Goal: Communication & Community: Answer question/provide support

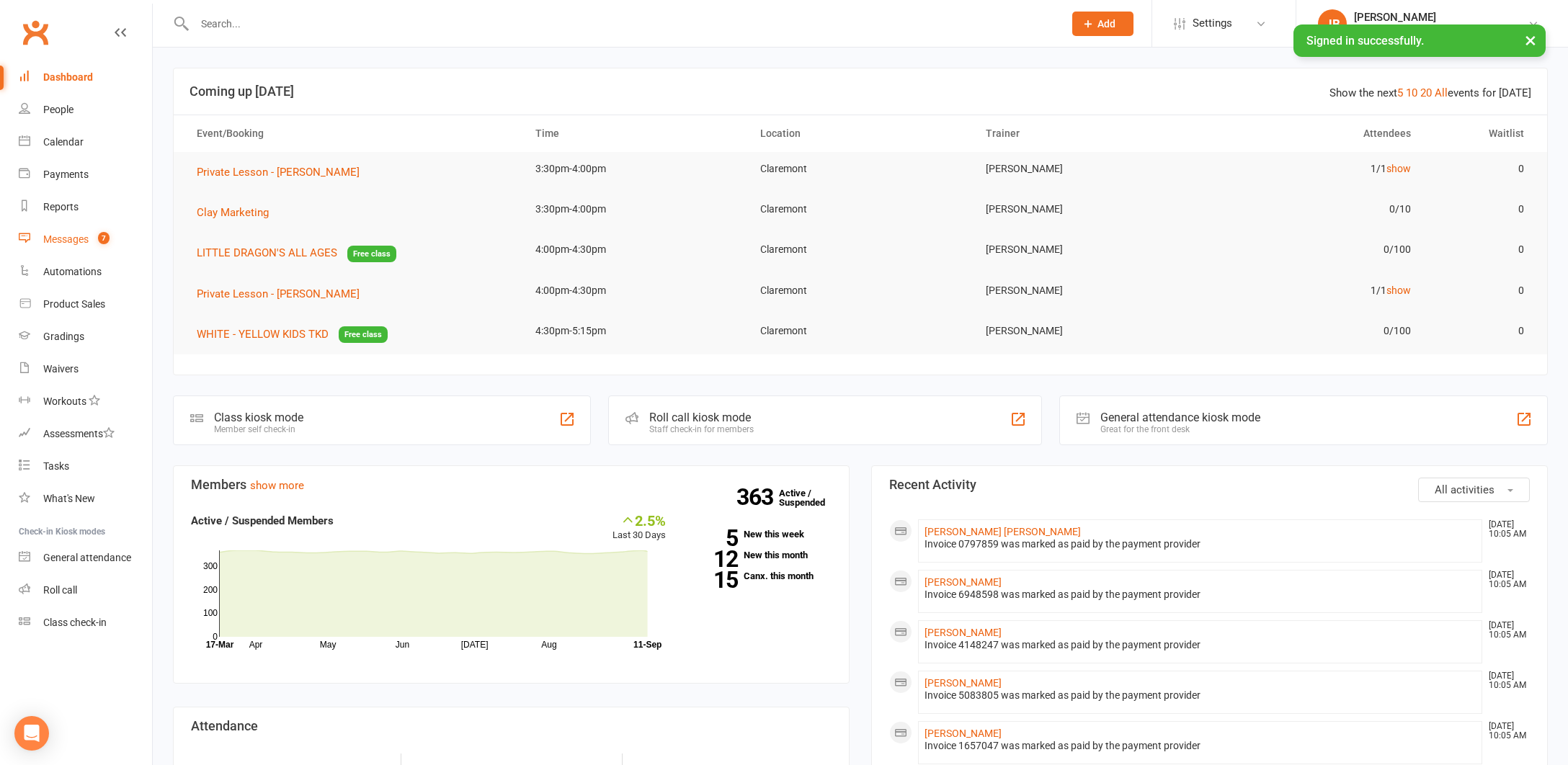
click at [63, 241] on div "Messages" at bounding box center [65, 239] width 45 height 12
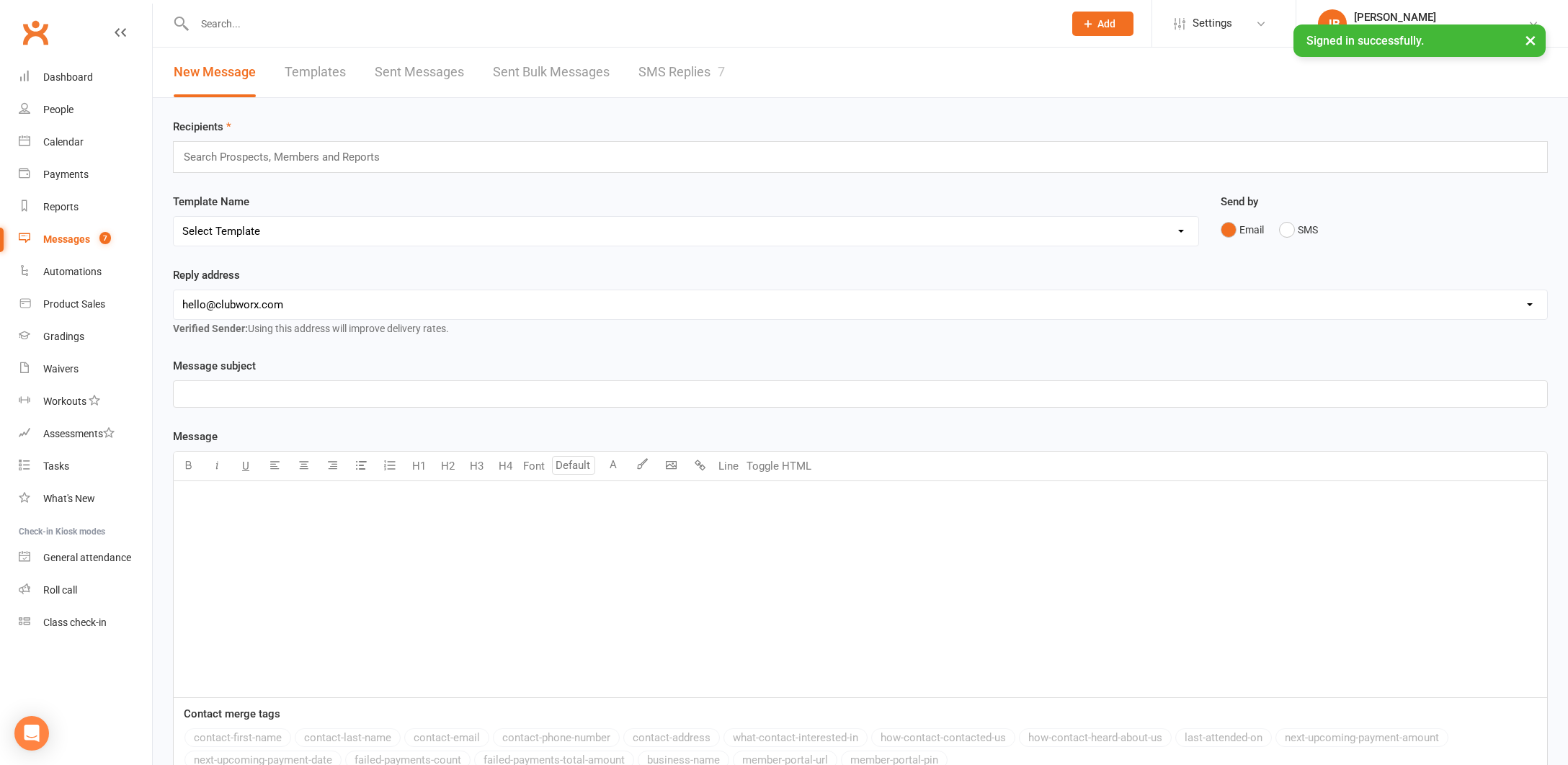
click at [674, 70] on link "SMS Replies 7" at bounding box center [681, 72] width 87 height 50
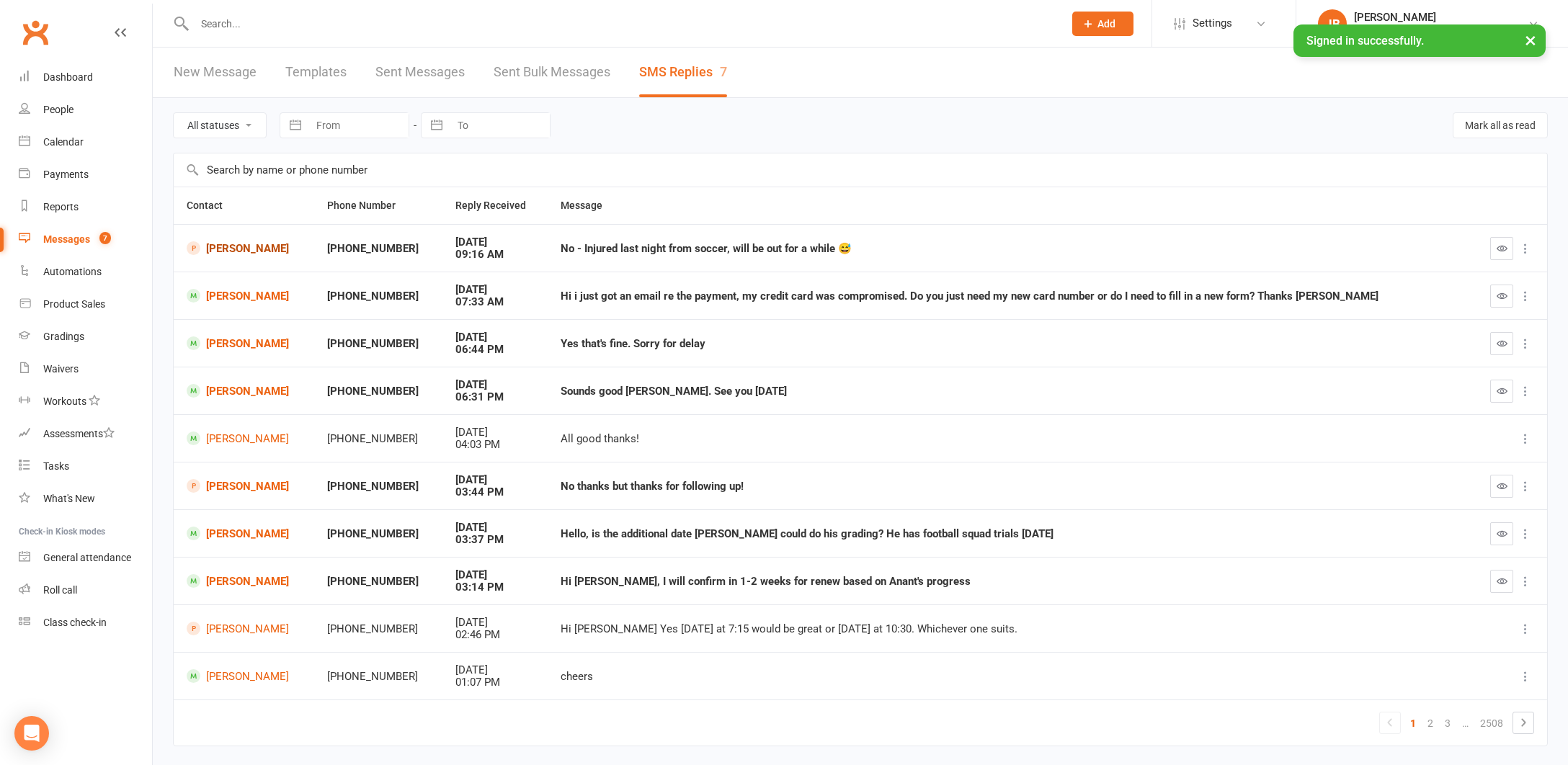
click at [215, 249] on link "[PERSON_NAME]" at bounding box center [244, 248] width 115 height 13
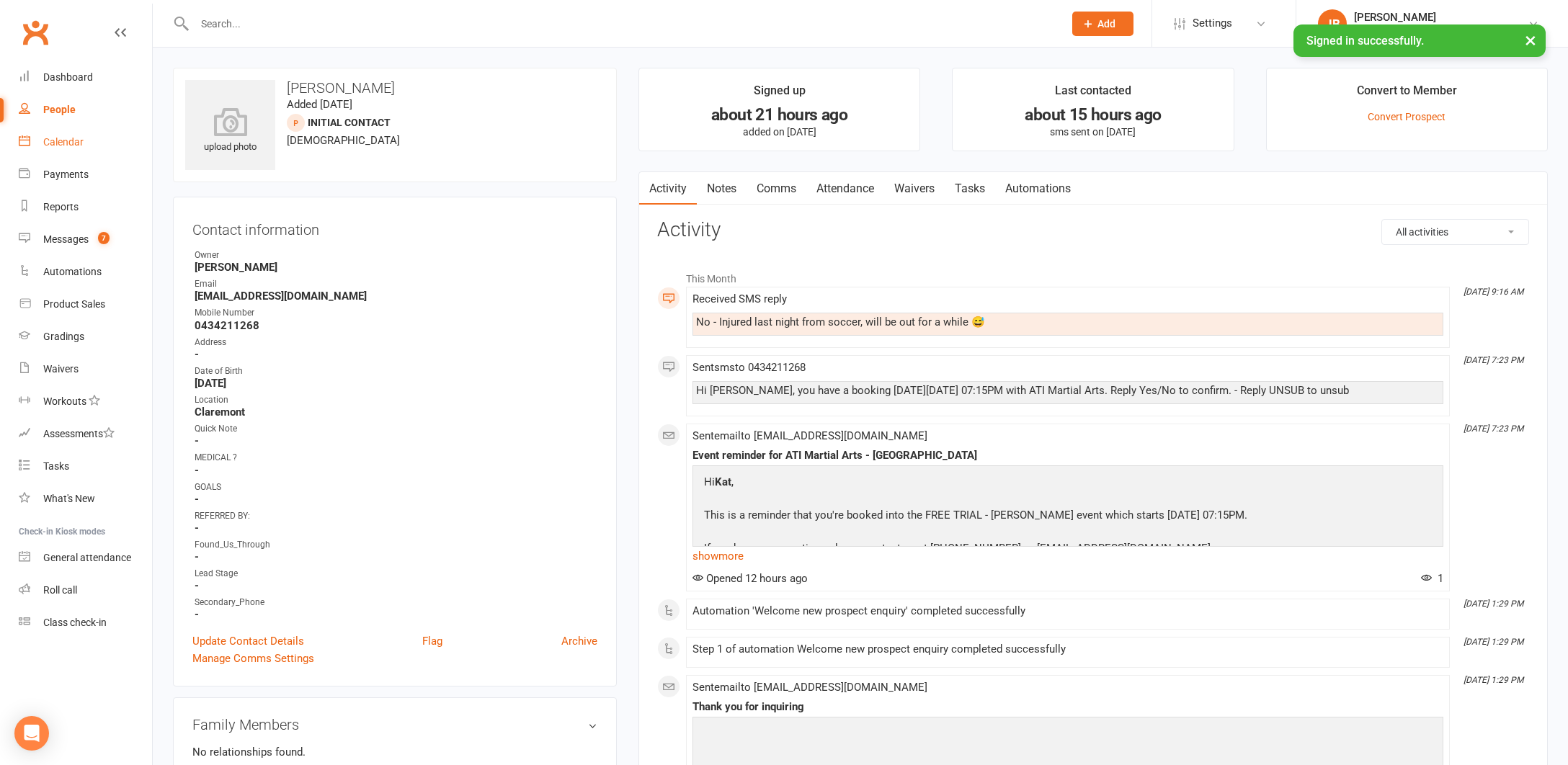
click at [65, 143] on div "Calendar" at bounding box center [63, 142] width 40 height 12
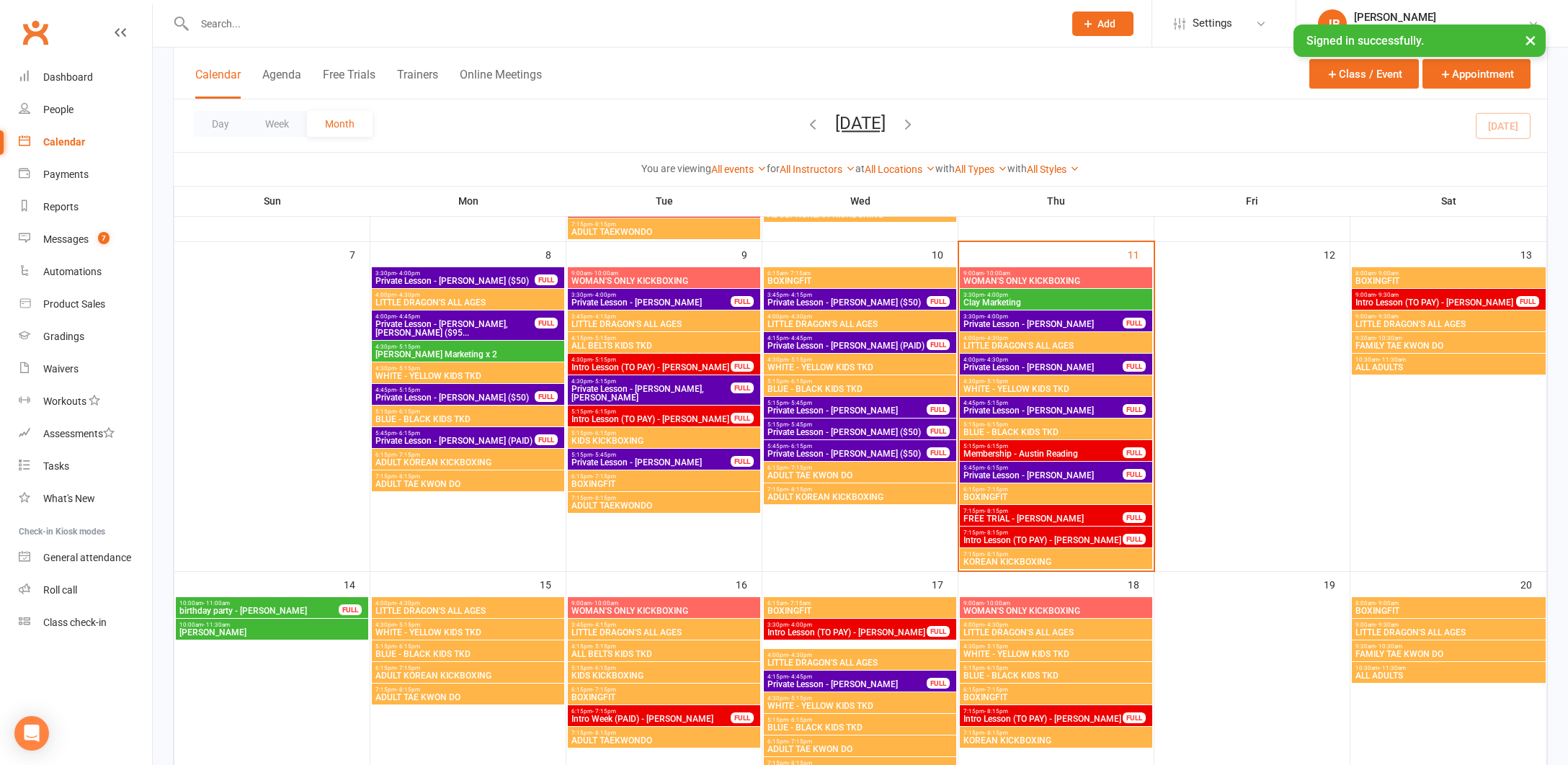
scroll to position [370, 0]
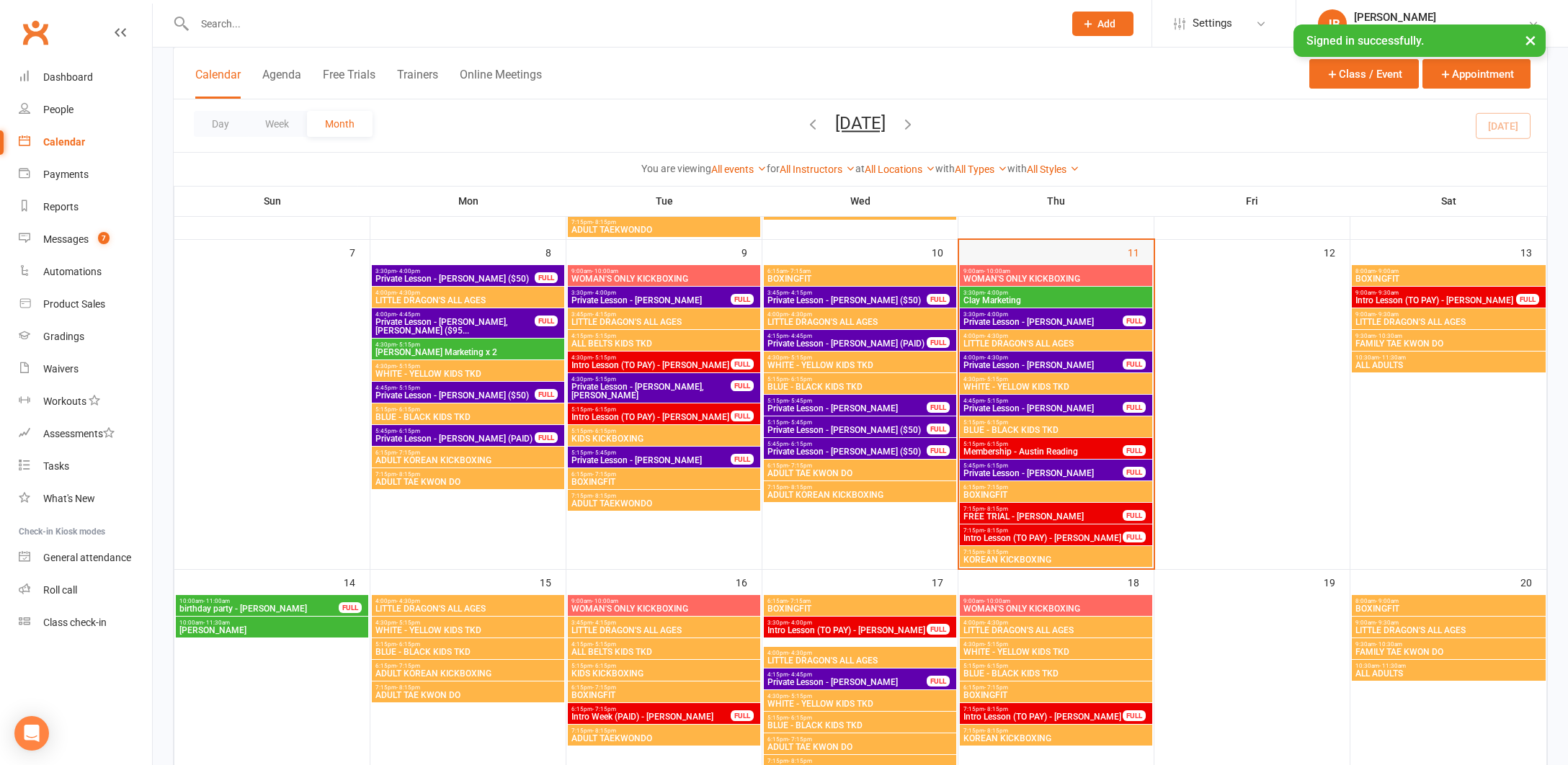
click at [1048, 250] on div "11" at bounding box center [1056, 404] width 195 height 329
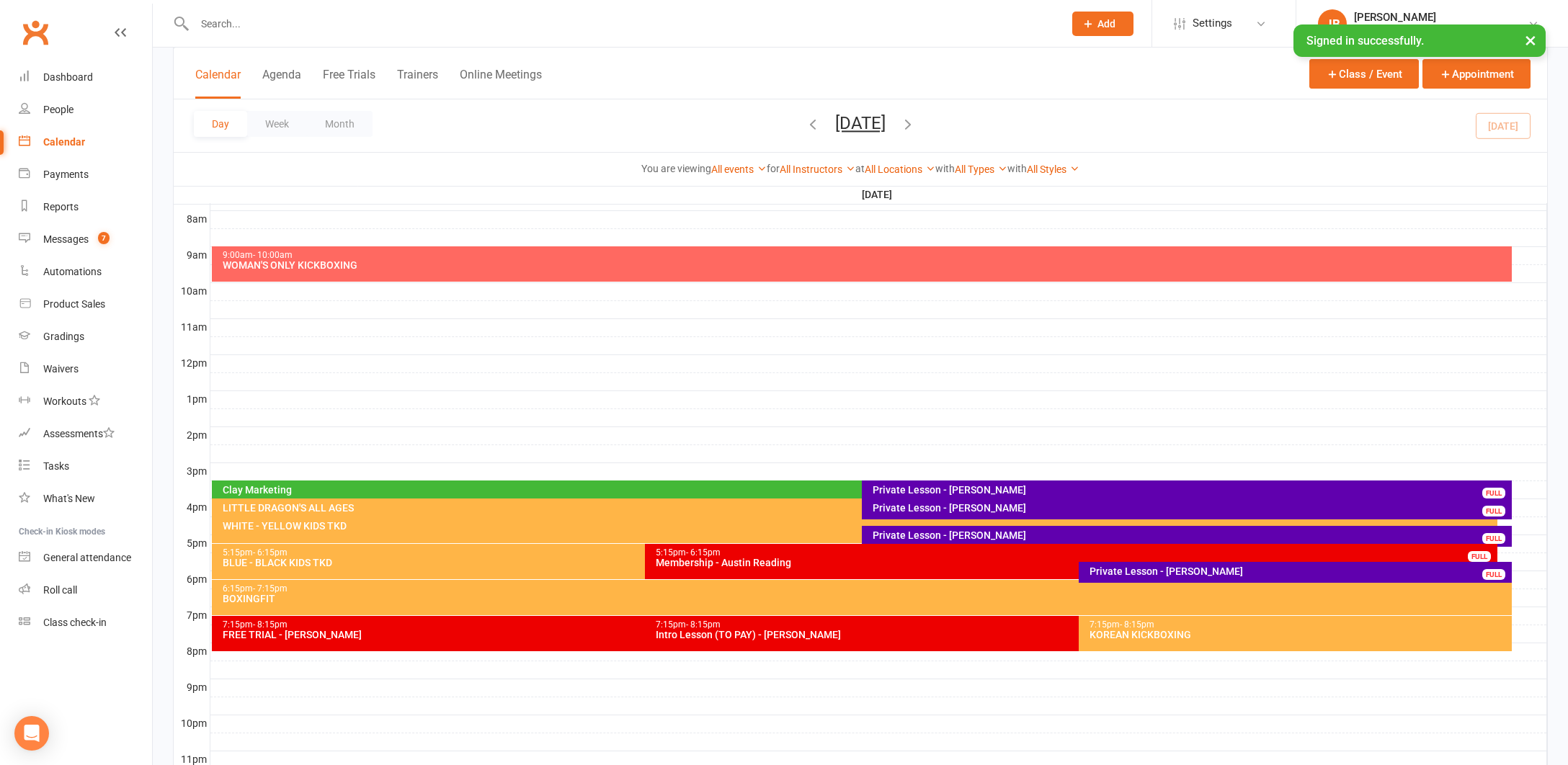
click at [1531, 43] on button "×" at bounding box center [1530, 40] width 26 height 31
click at [70, 241] on div "Messages" at bounding box center [65, 239] width 45 height 12
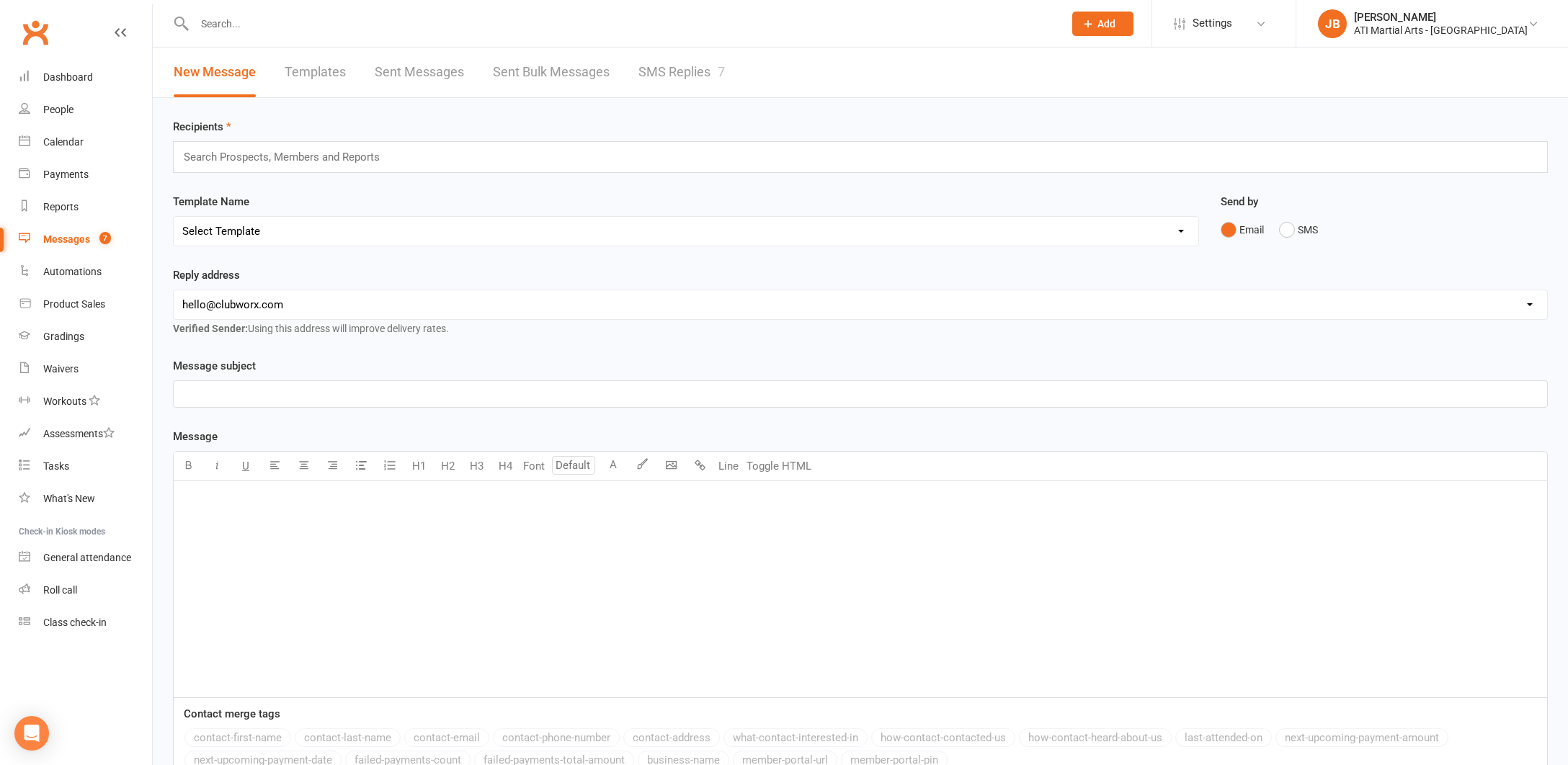
click at [657, 73] on link "SMS Replies 7" at bounding box center [681, 72] width 87 height 50
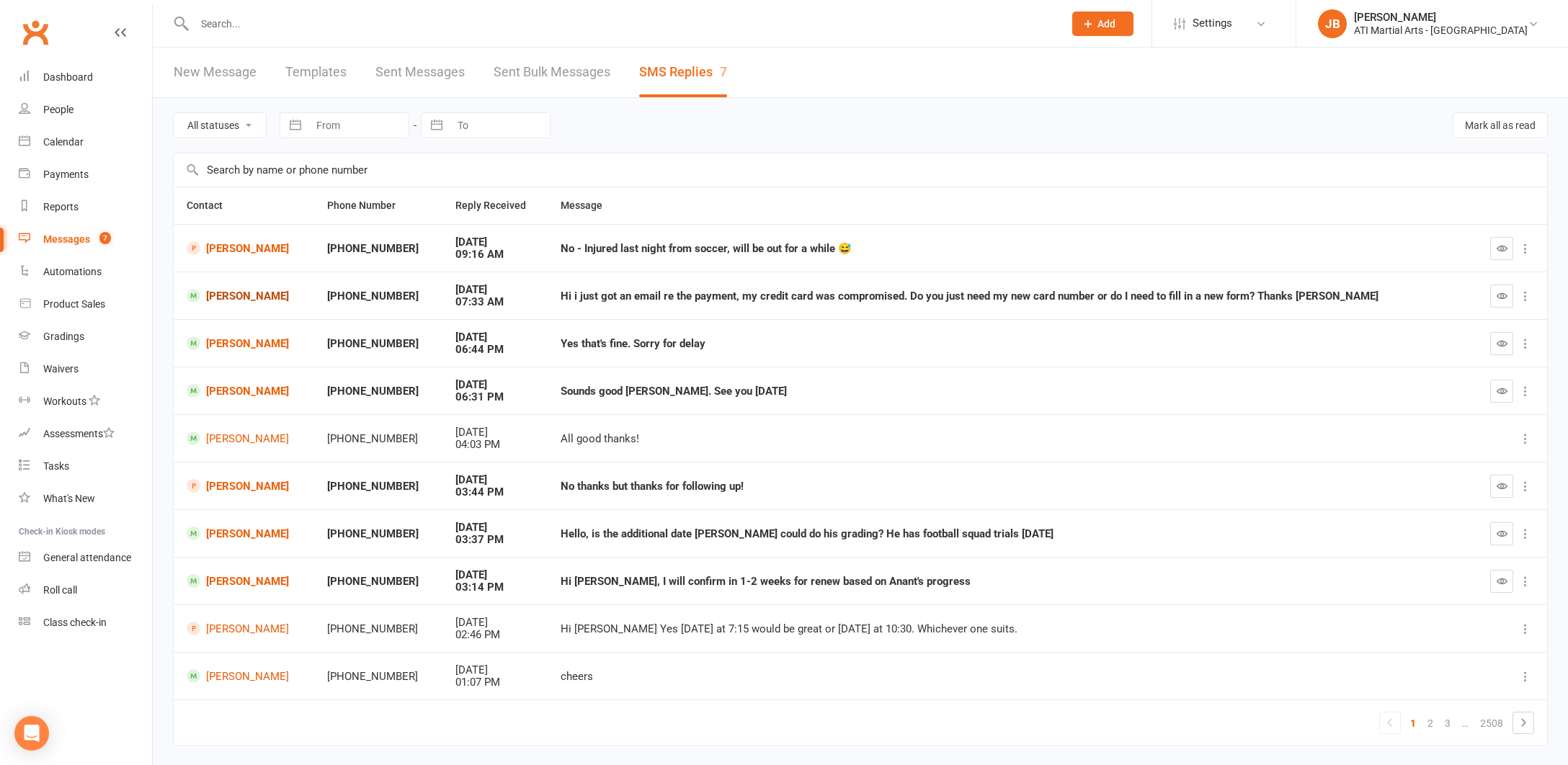
click at [221, 295] on link "[PERSON_NAME]" at bounding box center [244, 295] width 115 height 13
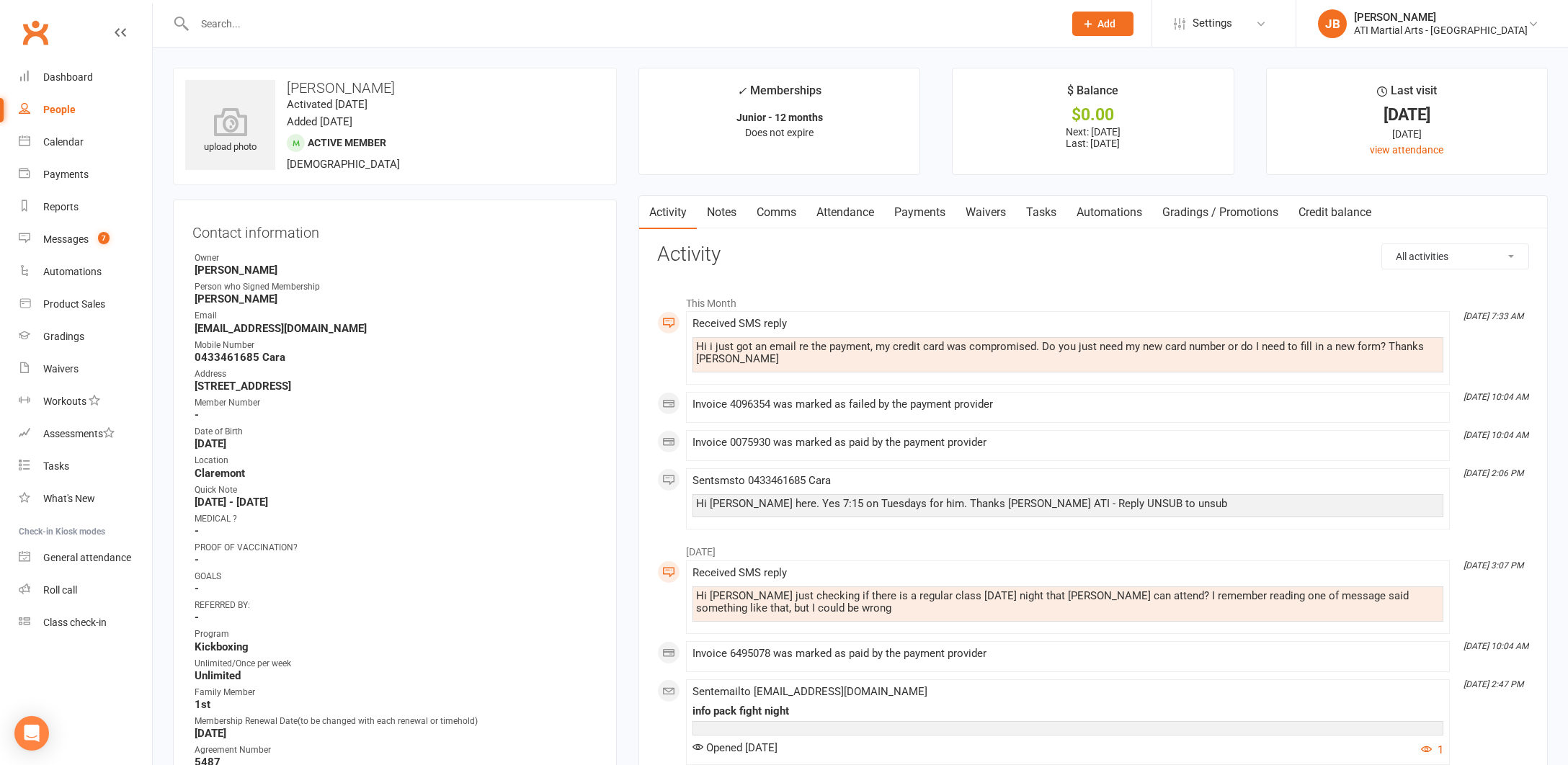
click at [921, 212] on link "Payments" at bounding box center [920, 213] width 71 height 33
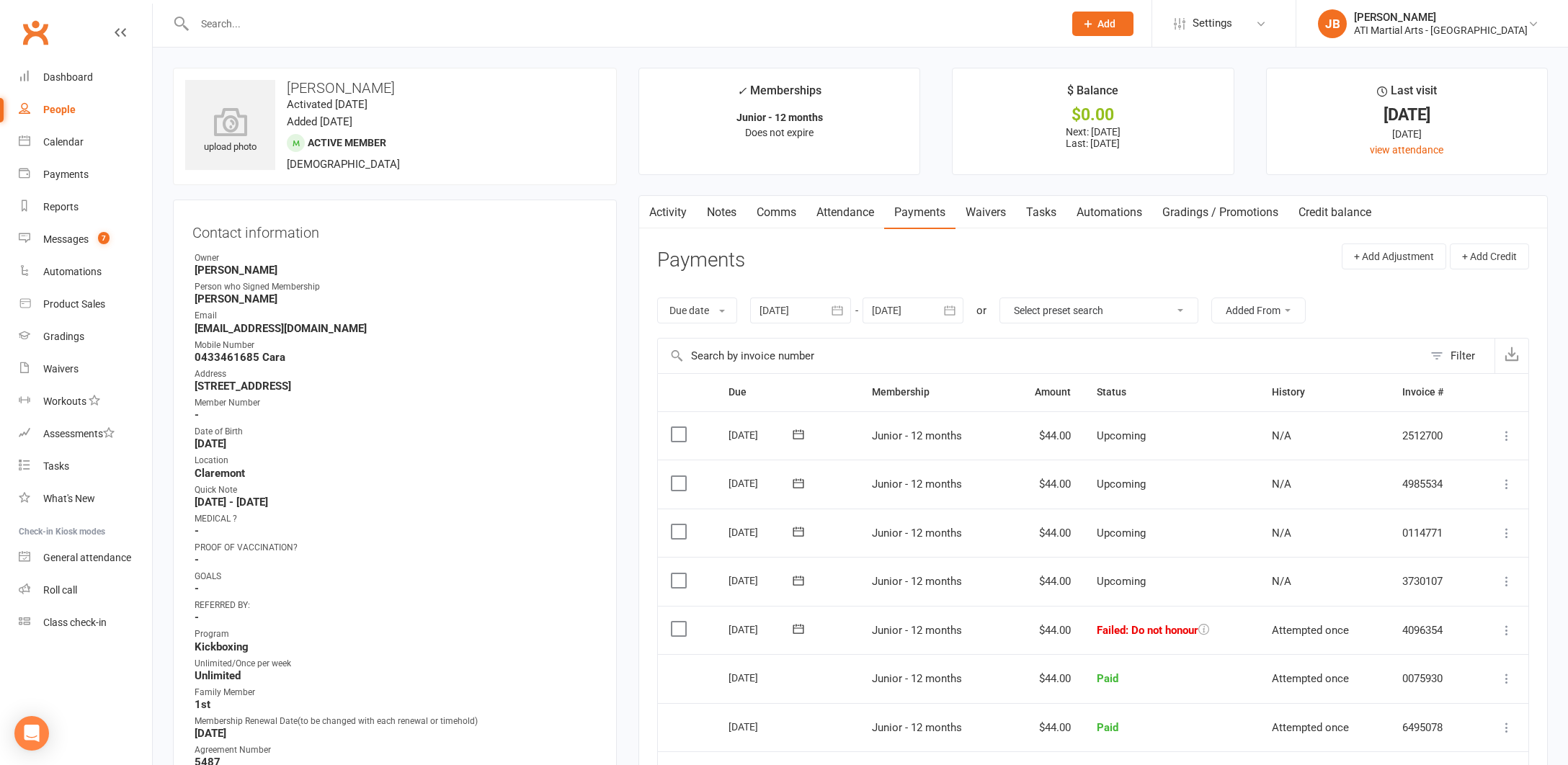
click at [668, 210] on link "Activity" at bounding box center [668, 213] width 58 height 33
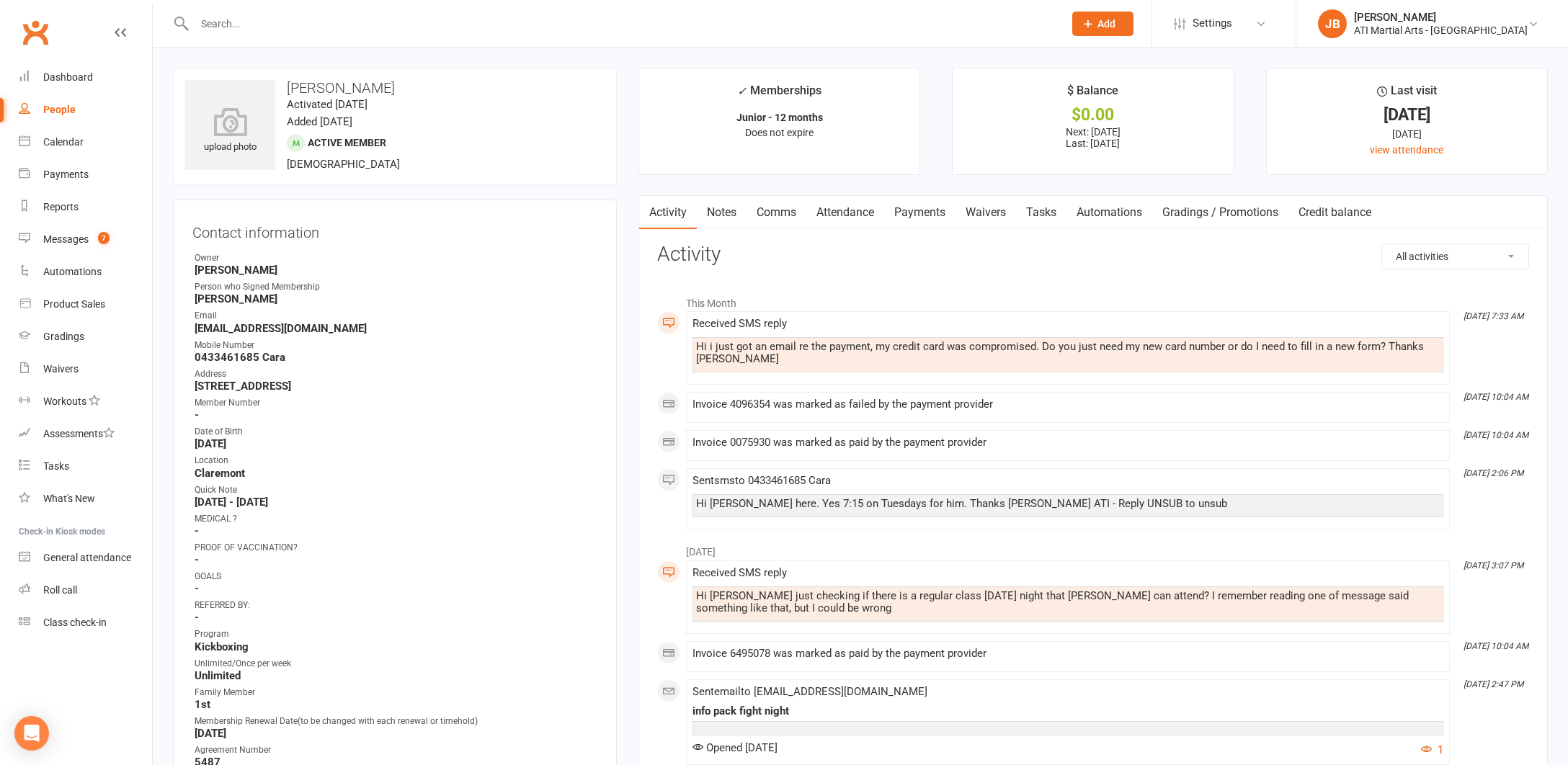
click at [780, 213] on link "Comms" at bounding box center [776, 213] width 60 height 33
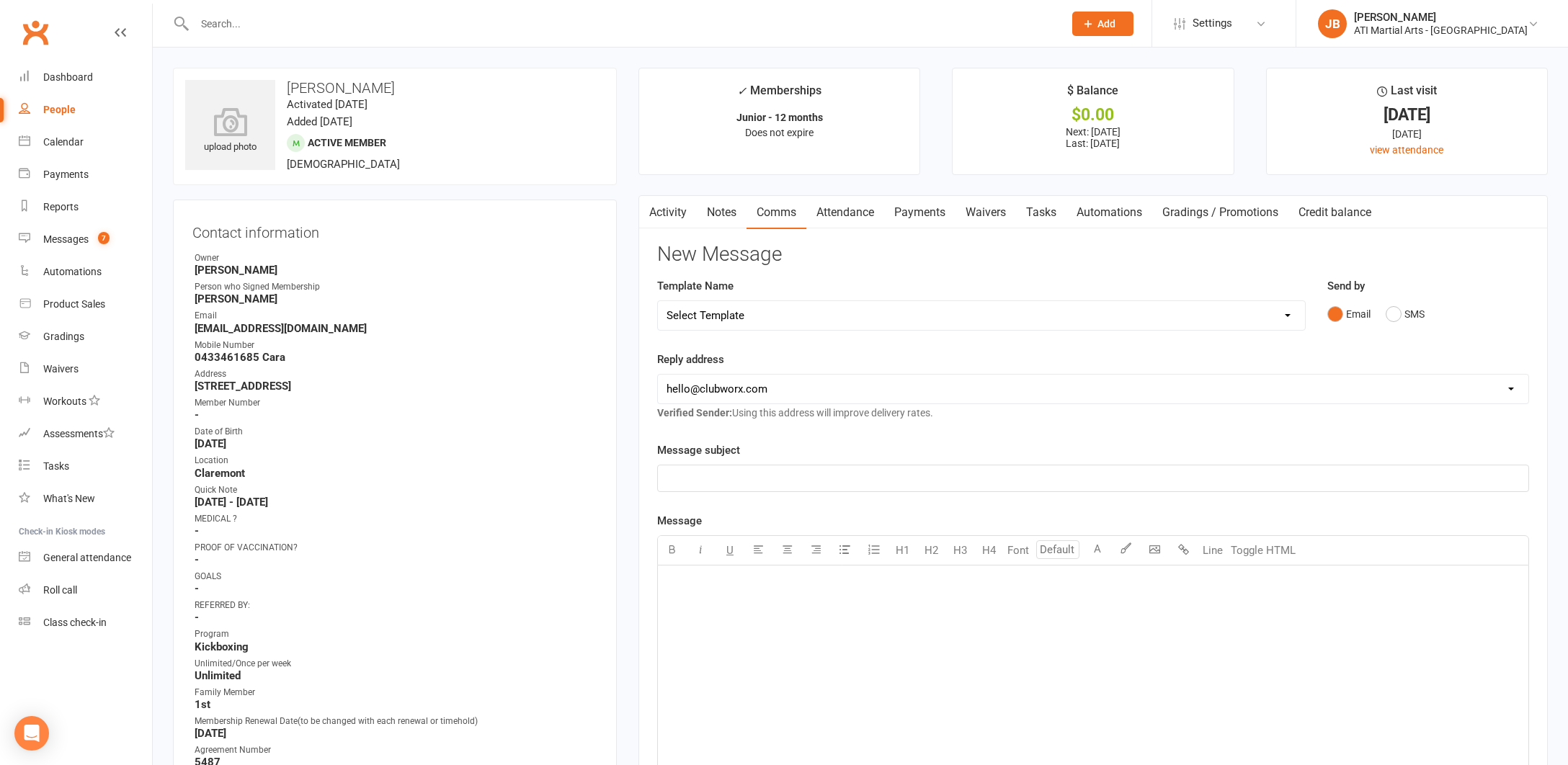
drag, startPoint x: 1394, startPoint y: 313, endPoint x: 1273, endPoint y: 352, distance: 127.1
click at [1391, 314] on button "SMS" at bounding box center [1405, 314] width 39 height 27
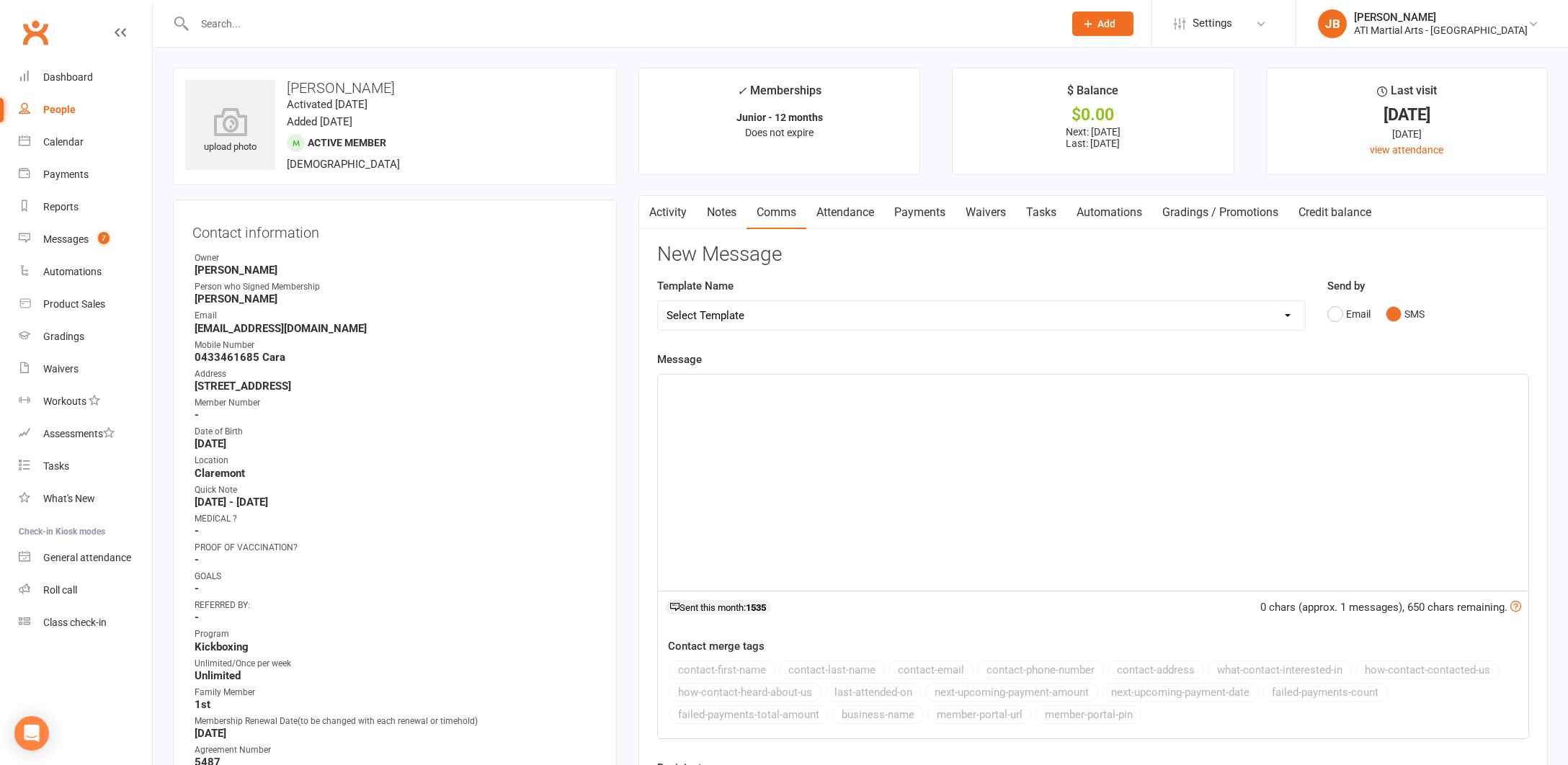
click at [687, 395] on div "﻿" at bounding box center [1092, 483] width 870 height 216
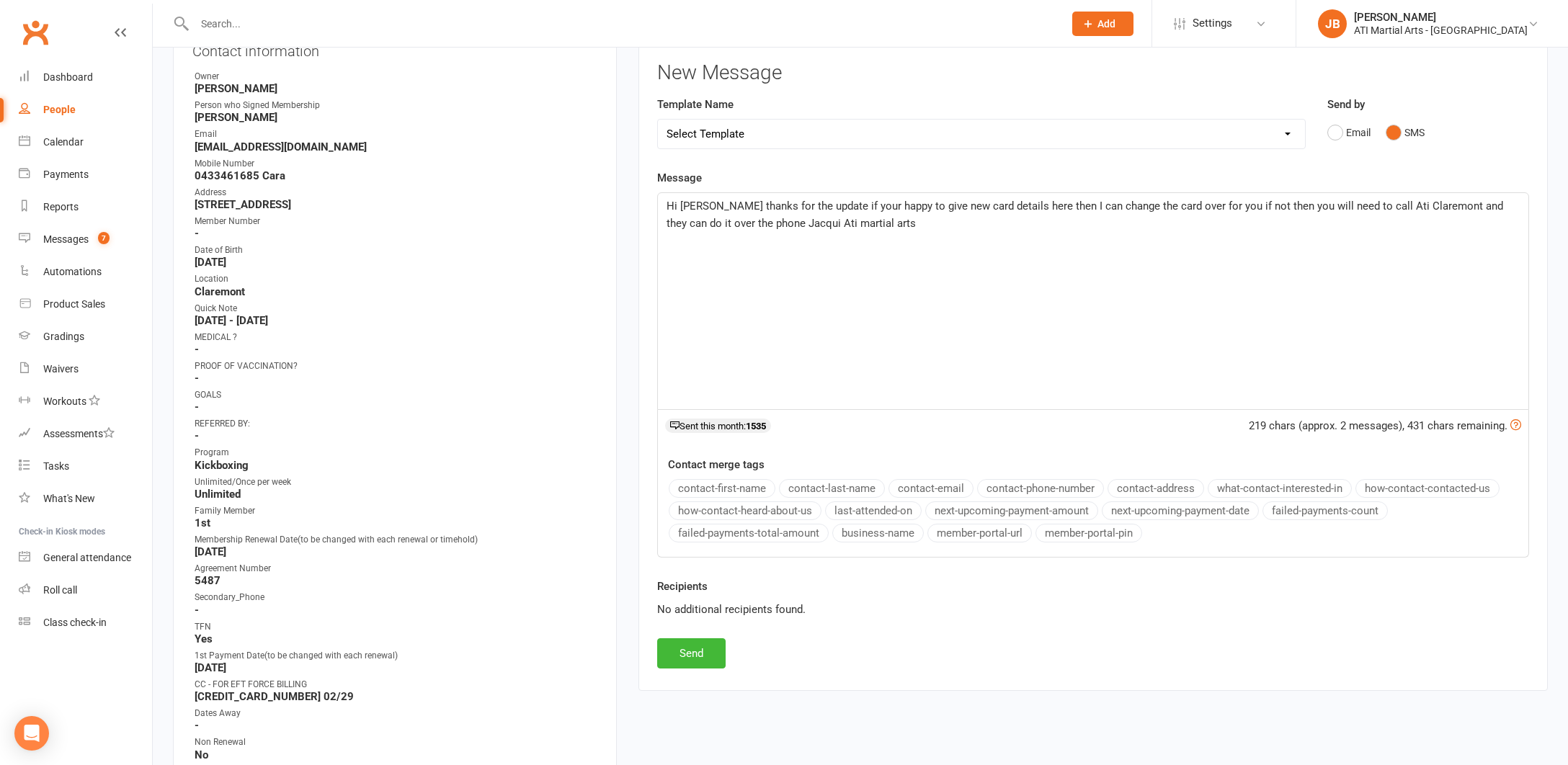
scroll to position [226, 0]
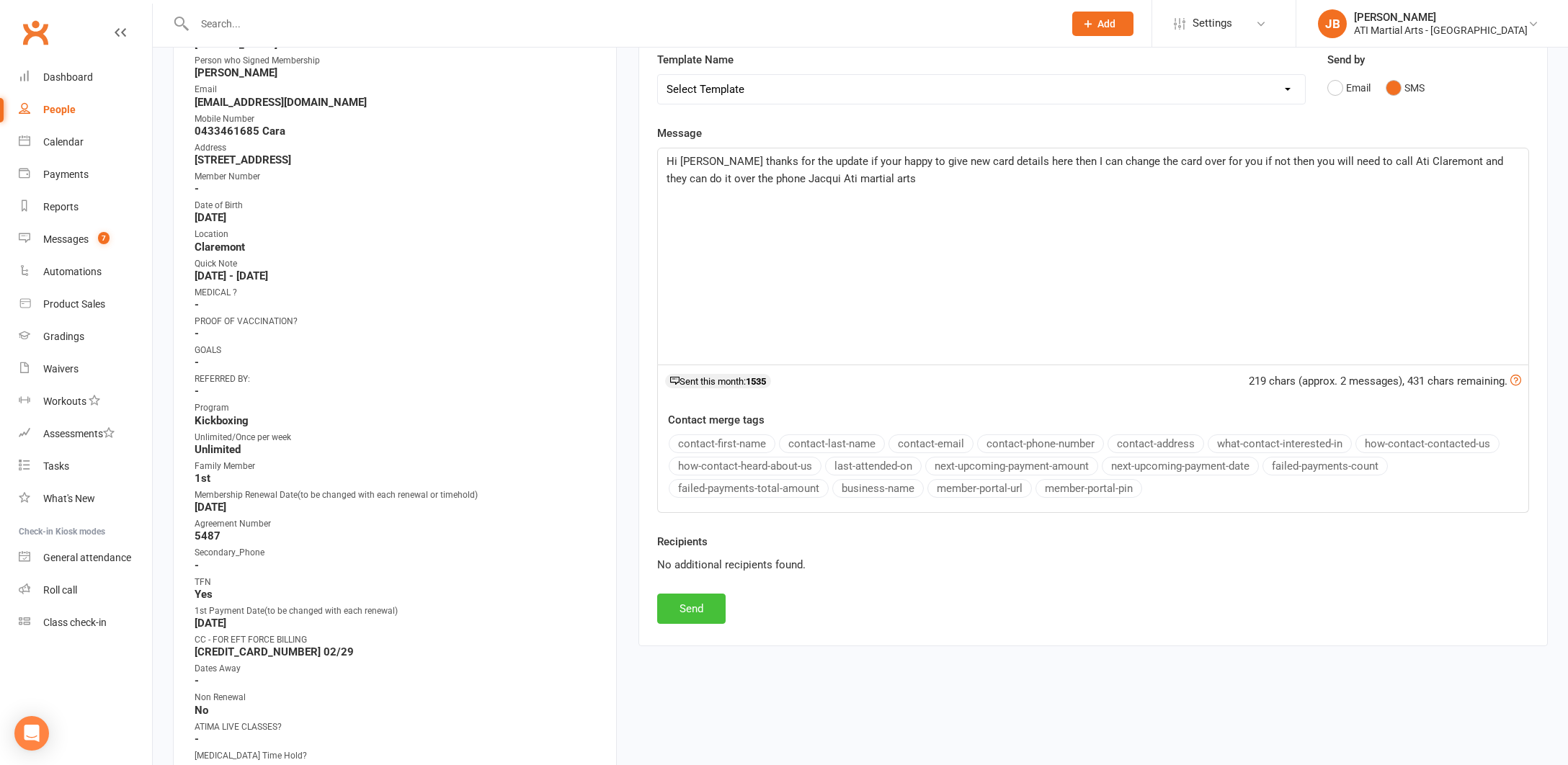
click at [710, 607] on button "Send" at bounding box center [691, 609] width 68 height 30
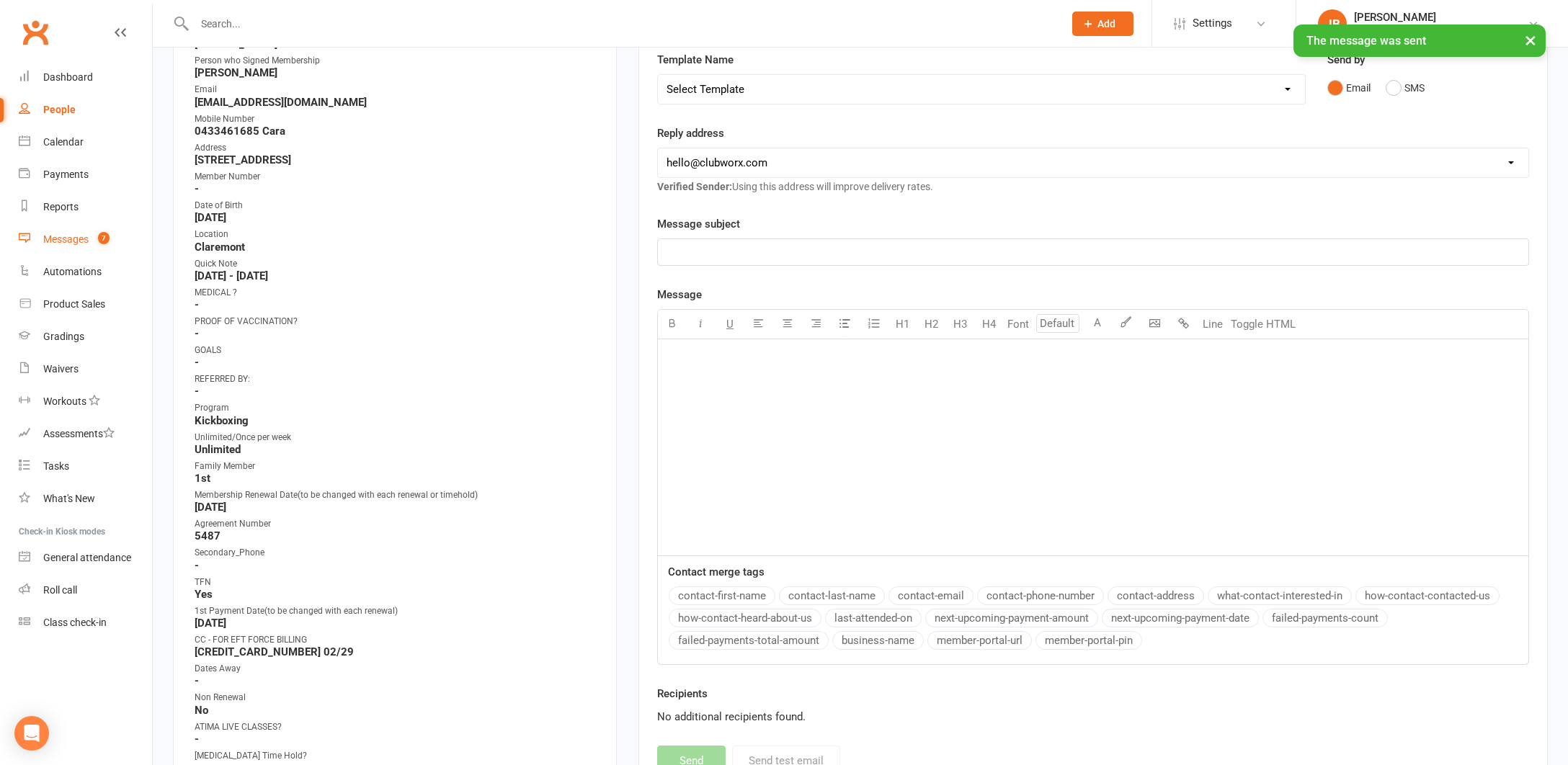
click at [63, 243] on div "Messages" at bounding box center [65, 239] width 45 height 12
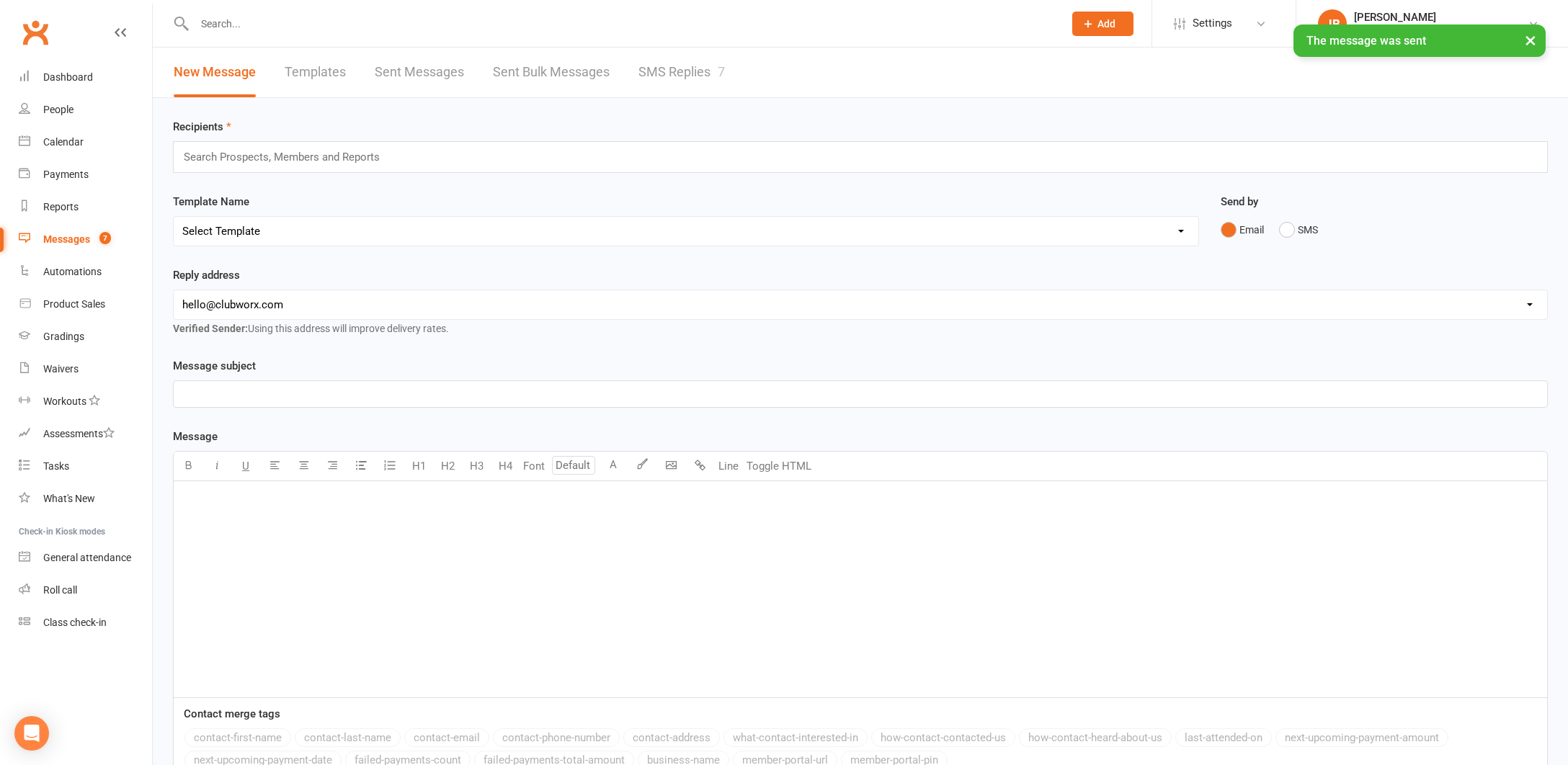
click at [657, 73] on link "SMS Replies 7" at bounding box center [681, 72] width 87 height 50
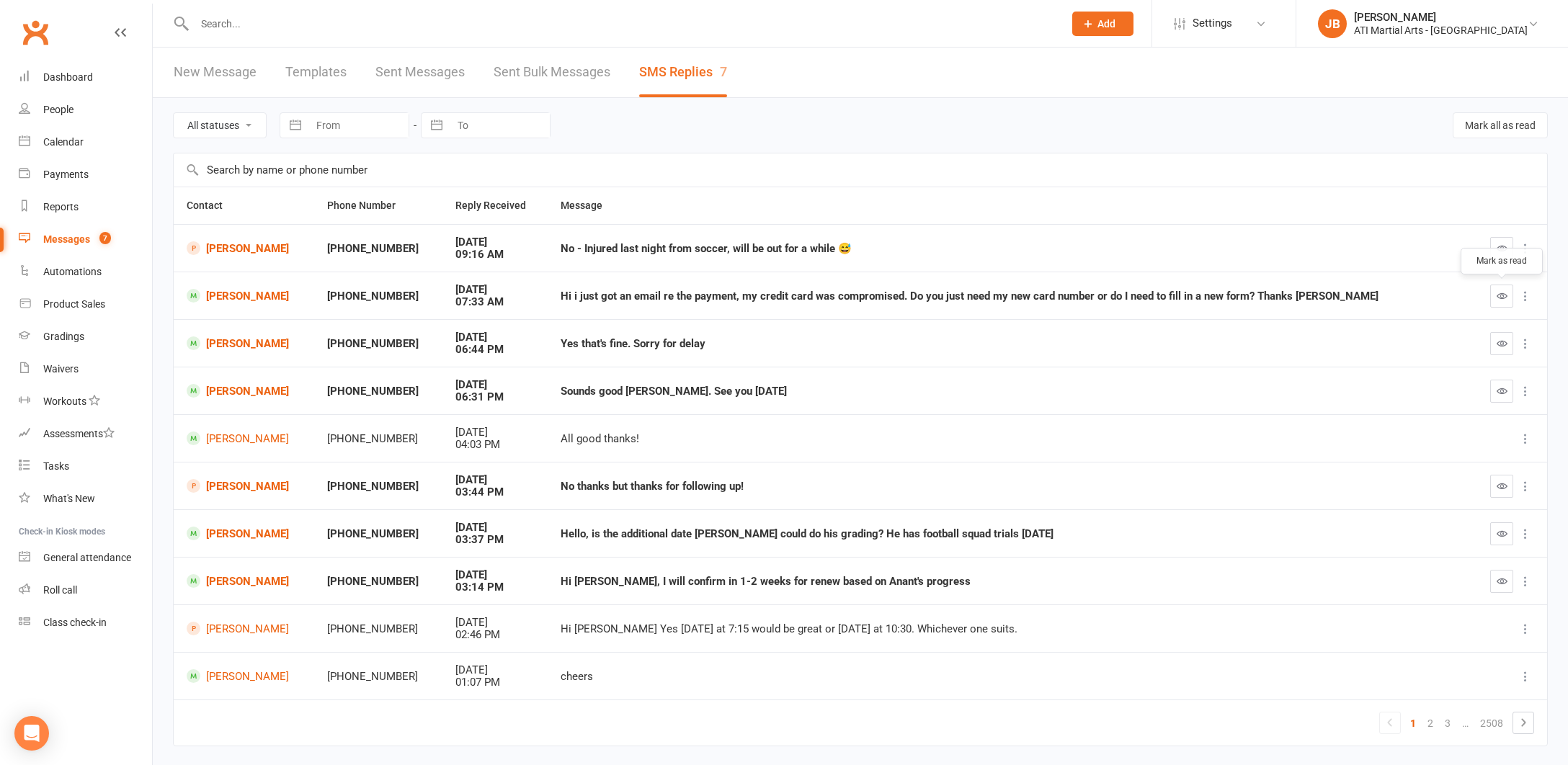
click at [1502, 295] on icon "button" at bounding box center [1501, 295] width 11 height 11
click at [35, 30] on link "Clubworx" at bounding box center [35, 32] width 36 height 36
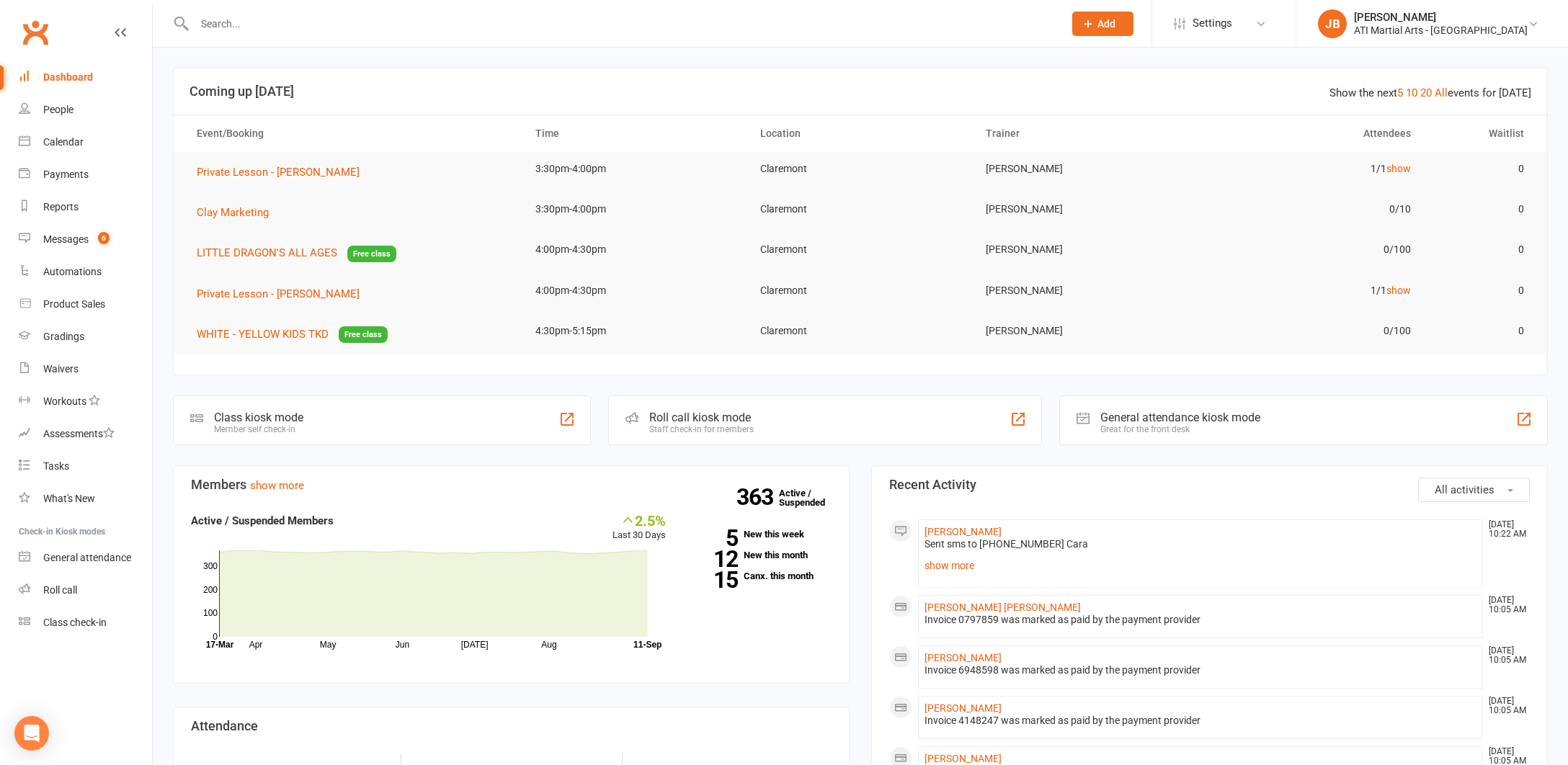
click at [35, 31] on link "Clubworx" at bounding box center [35, 32] width 36 height 36
click at [35, 33] on link "Clubworx" at bounding box center [35, 32] width 36 height 36
click at [68, 240] on div "Messages" at bounding box center [65, 239] width 45 height 12
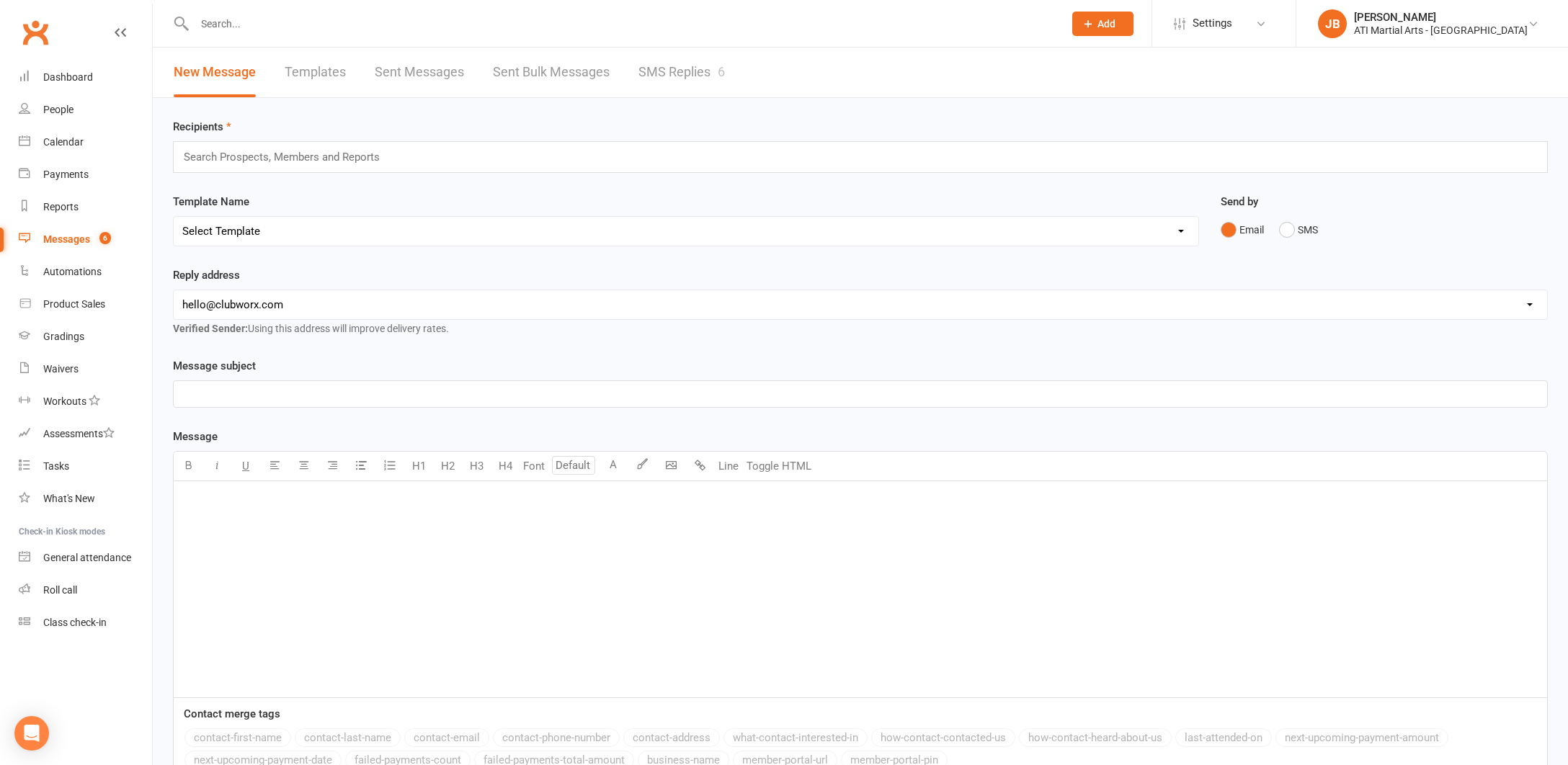
click at [670, 70] on link "SMS Replies 6" at bounding box center [681, 72] width 87 height 50
